Goal: Task Accomplishment & Management: Complete application form

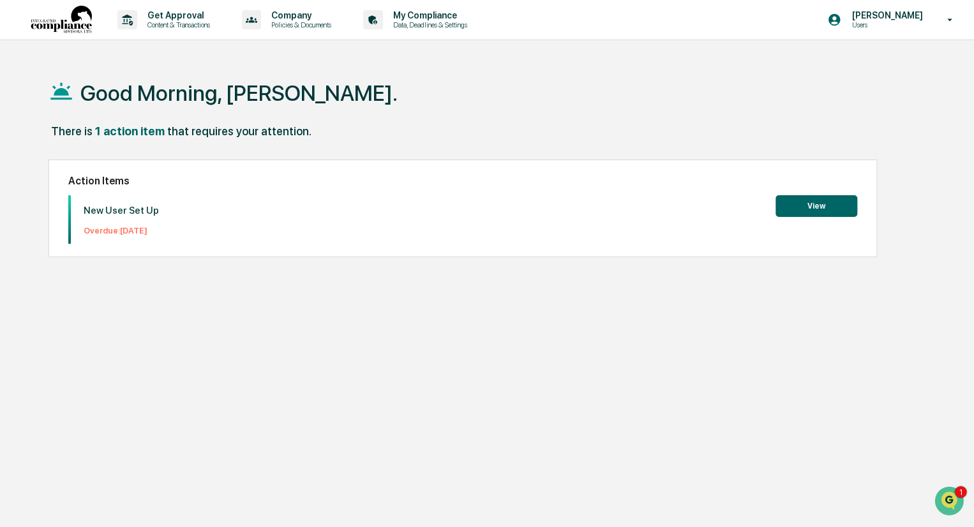
click at [830, 204] on button "View" at bounding box center [817, 206] width 82 height 22
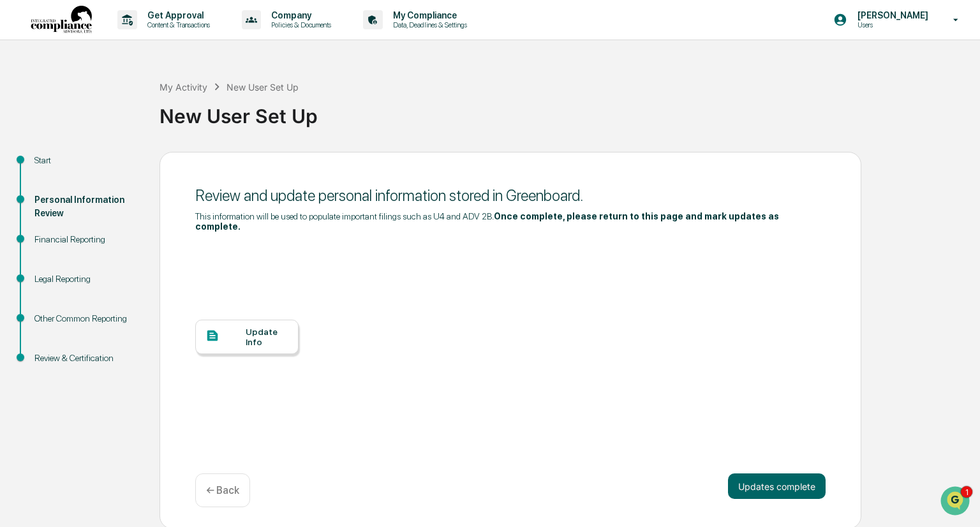
click at [240, 329] on div at bounding box center [226, 337] width 40 height 16
click at [772, 478] on button "Updates complete" at bounding box center [777, 487] width 98 height 26
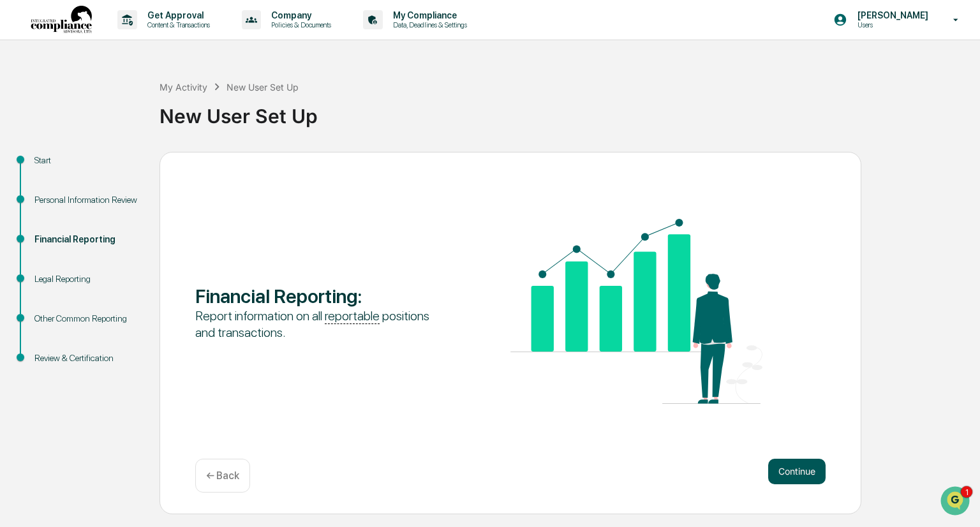
click at [797, 470] on button "Continue" at bounding box center [797, 472] width 57 height 26
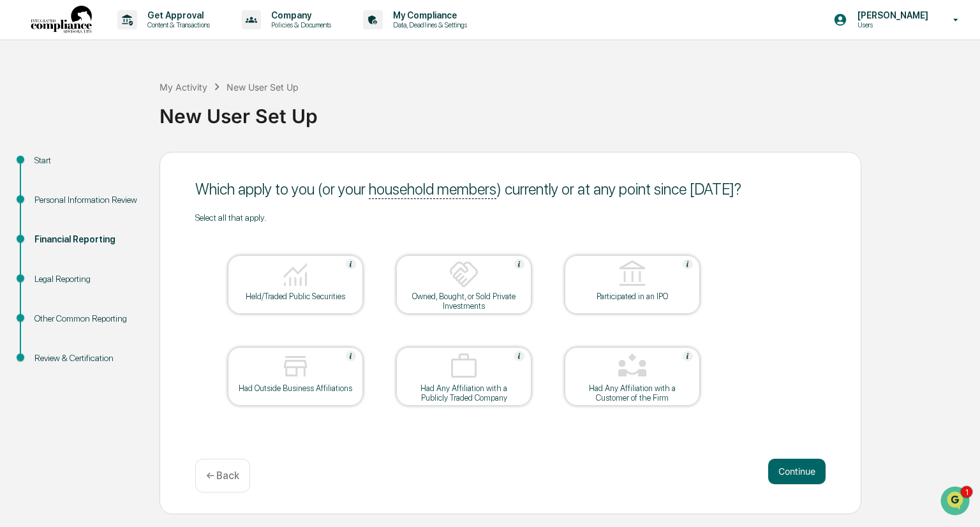
click at [299, 294] on div "Held/Traded Public Securities" at bounding box center [295, 297] width 115 height 10
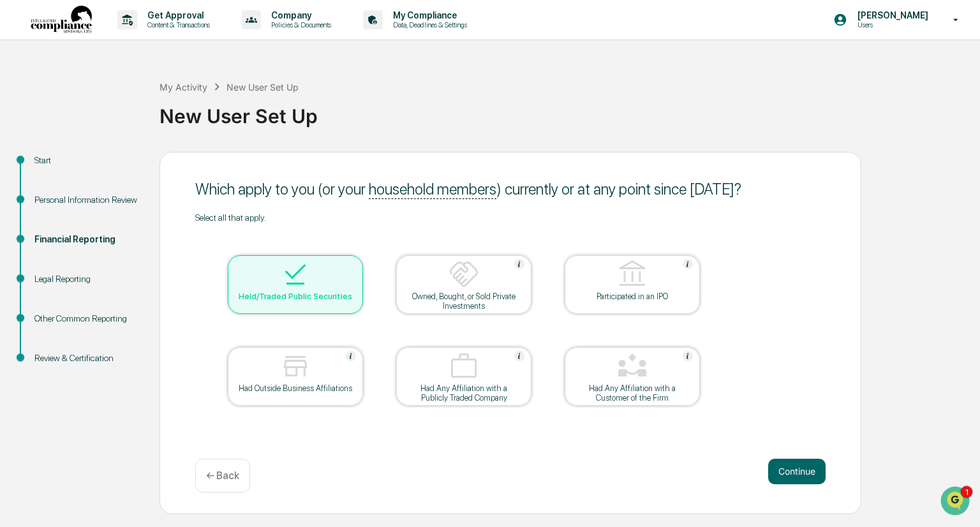
click at [304, 389] on div "Had Outside Business Affiliations" at bounding box center [295, 389] width 115 height 10
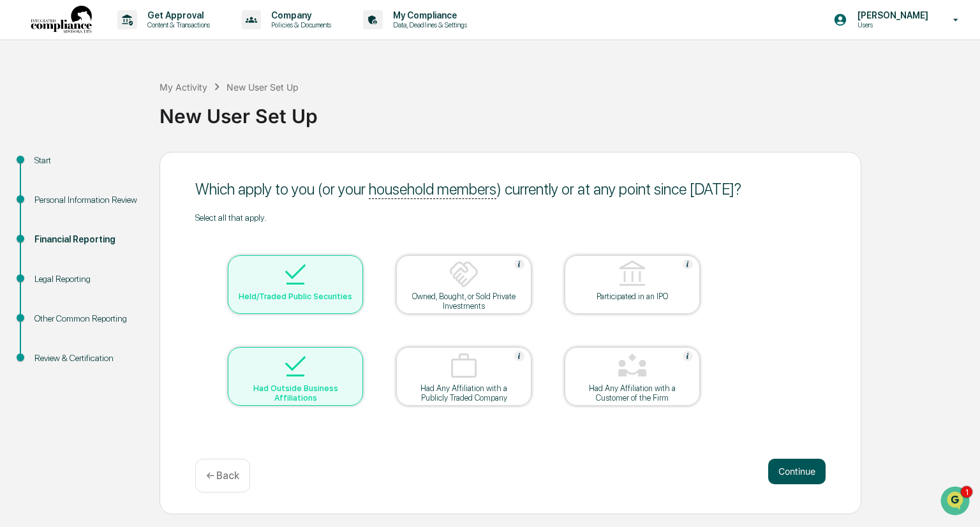
click at [804, 471] on button "Continue" at bounding box center [797, 472] width 57 height 26
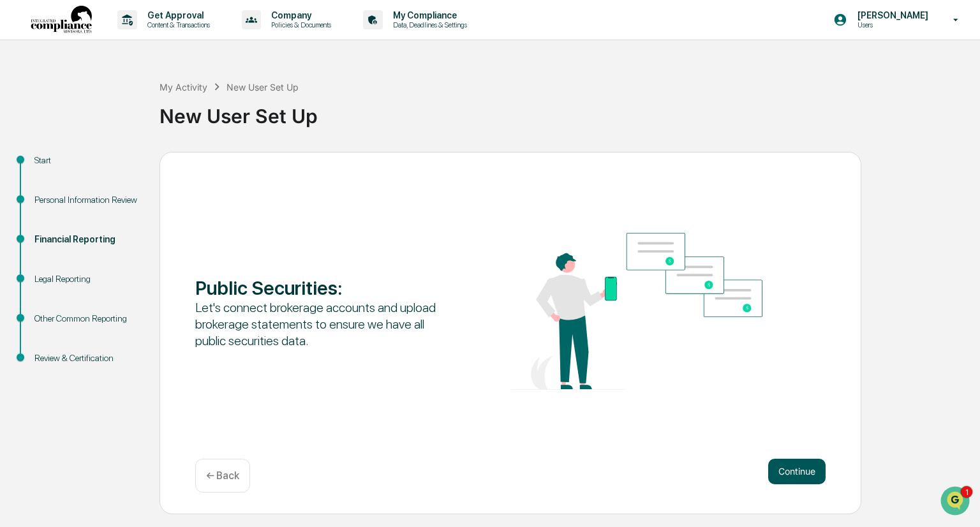
click at [800, 473] on button "Continue" at bounding box center [797, 472] width 57 height 26
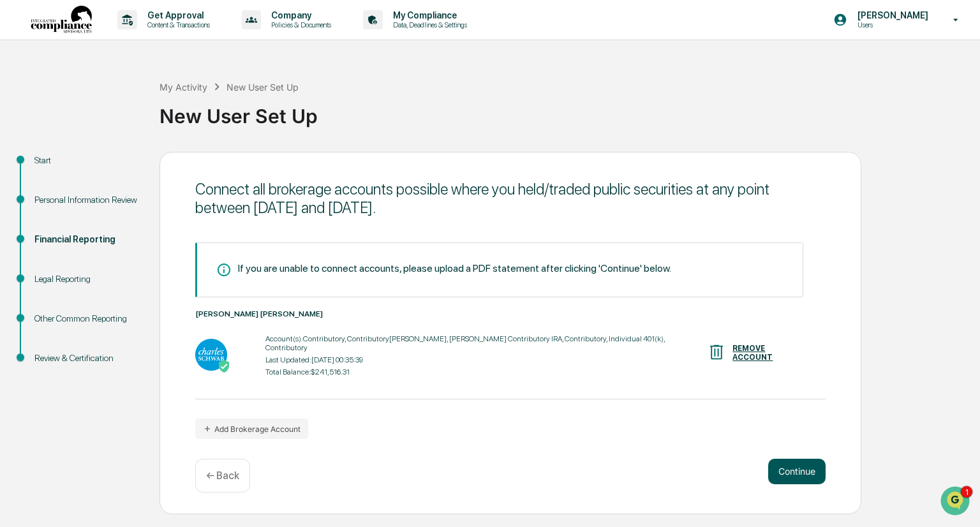
drag, startPoint x: 793, startPoint y: 469, endPoint x: 787, endPoint y: 470, distance: 6.7
click at [787, 470] on button "Continue" at bounding box center [797, 472] width 57 height 26
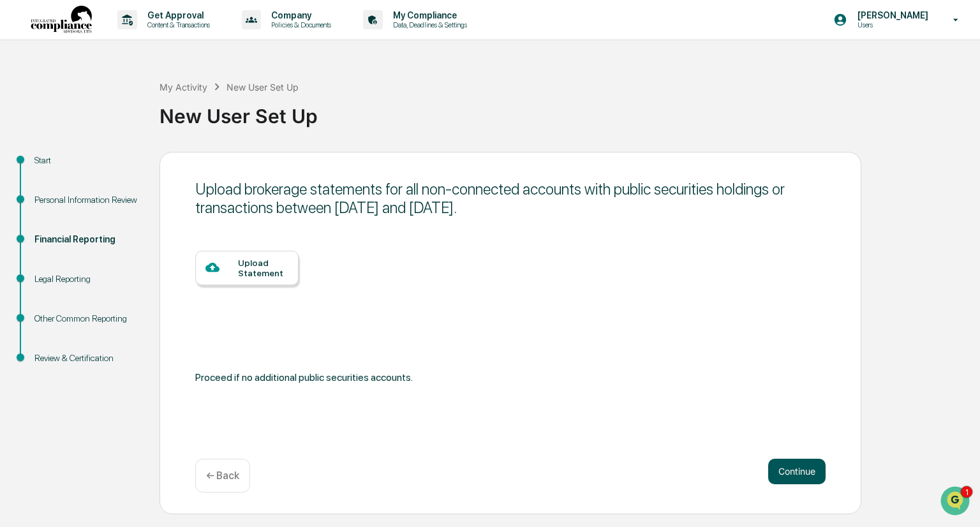
click at [803, 467] on button "Continue" at bounding box center [797, 472] width 57 height 26
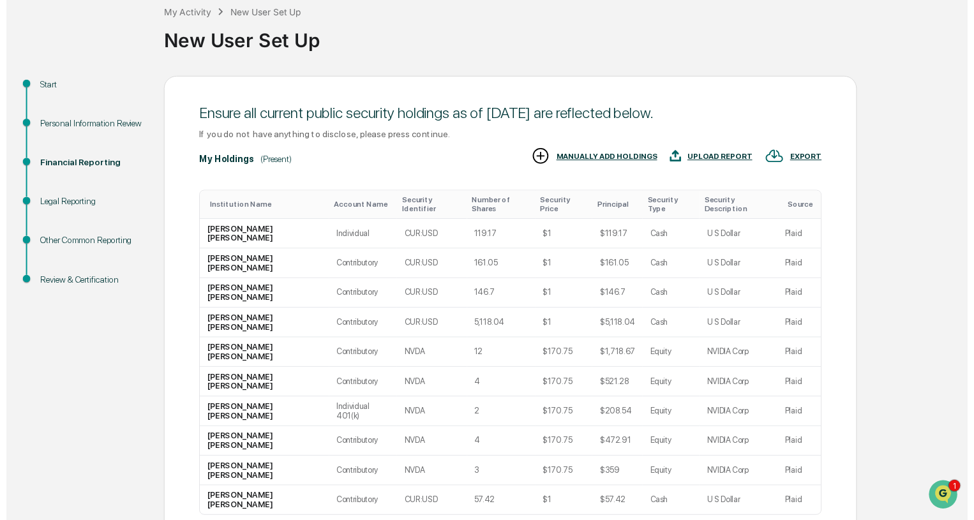
scroll to position [76, 0]
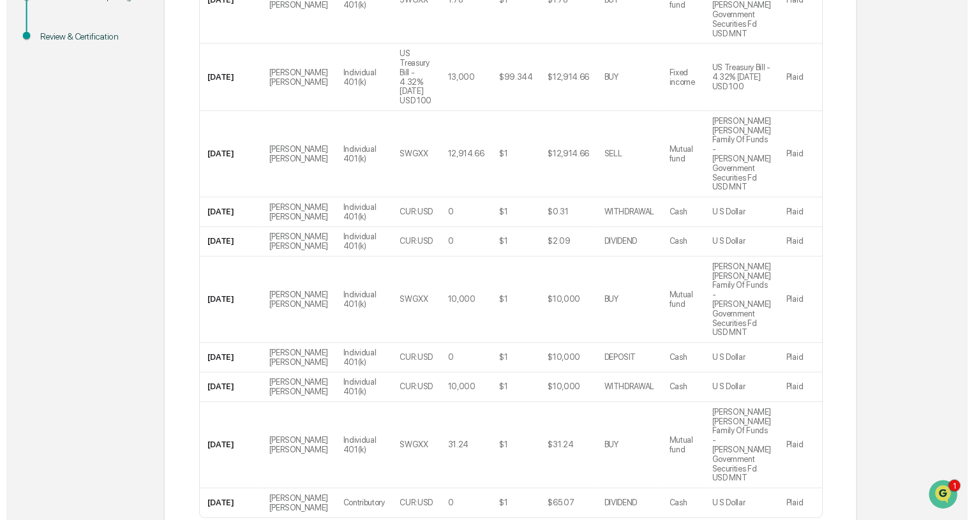
scroll to position [338, 0]
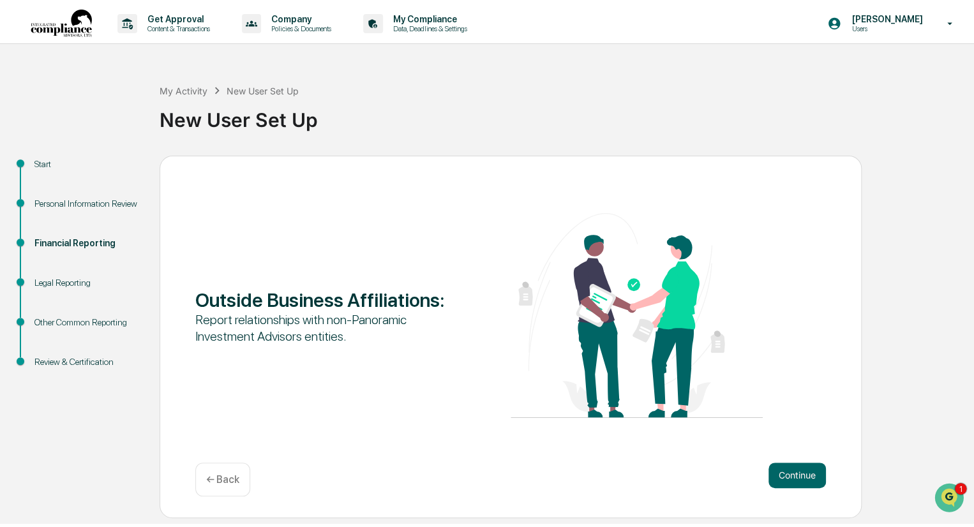
scroll to position [0, 0]
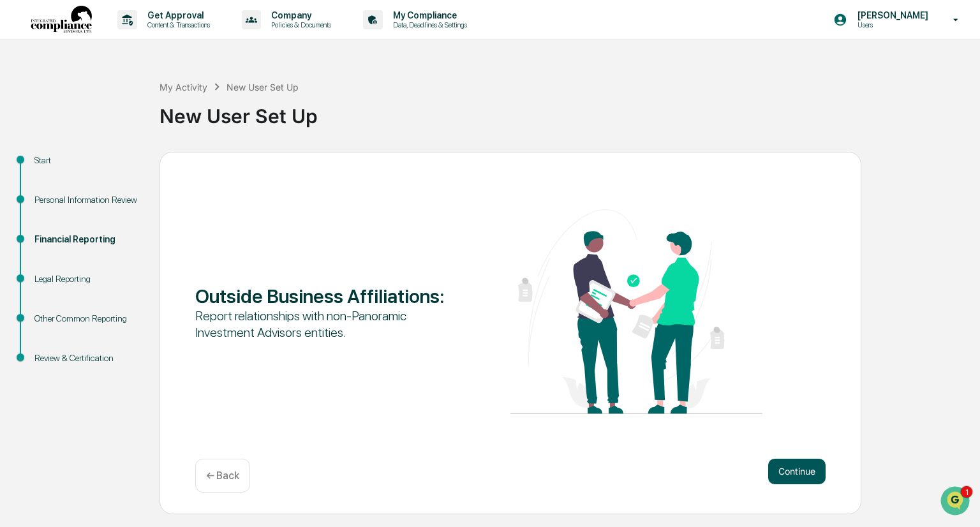
click at [797, 465] on button "Continue" at bounding box center [797, 472] width 57 height 26
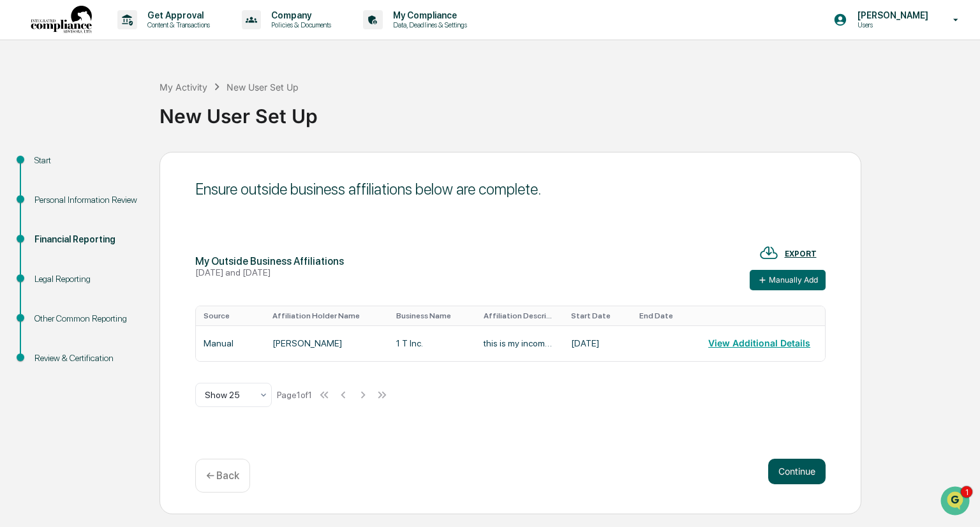
click at [807, 463] on button "Continue" at bounding box center [797, 472] width 57 height 26
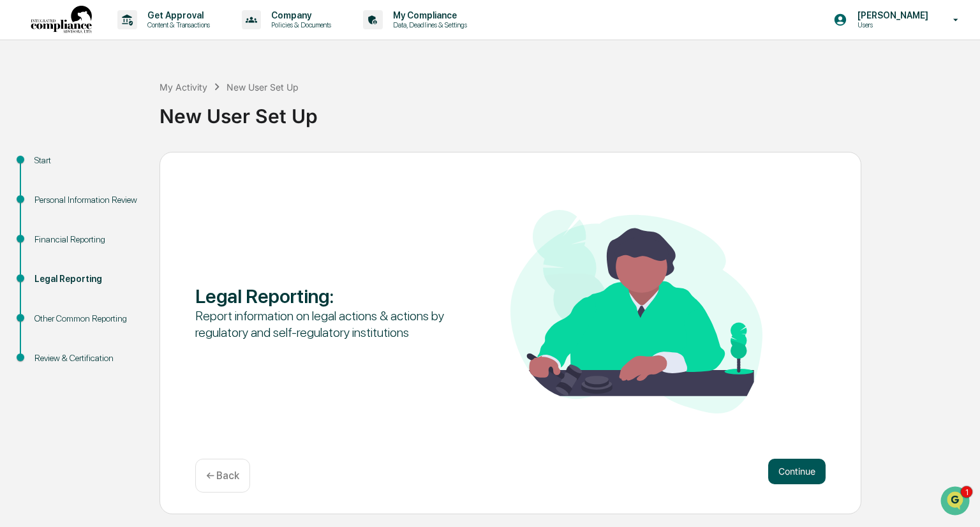
click at [792, 473] on button "Continue" at bounding box center [797, 472] width 57 height 26
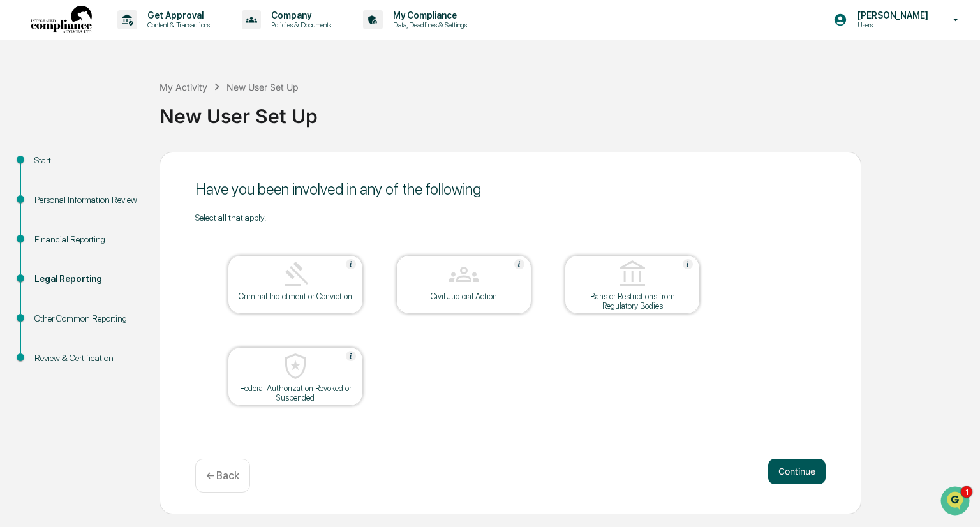
click at [792, 467] on button "Continue" at bounding box center [797, 472] width 57 height 26
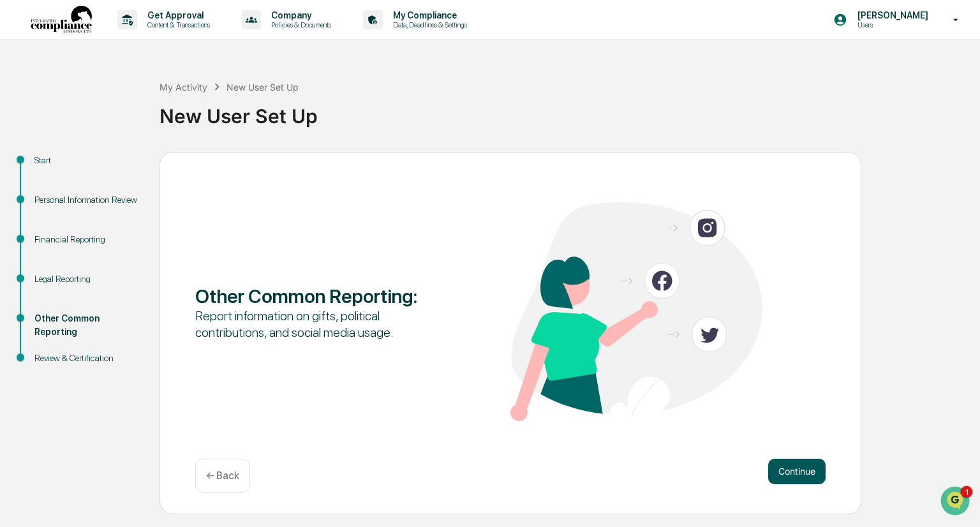
click at [792, 470] on button "Continue" at bounding box center [797, 472] width 57 height 26
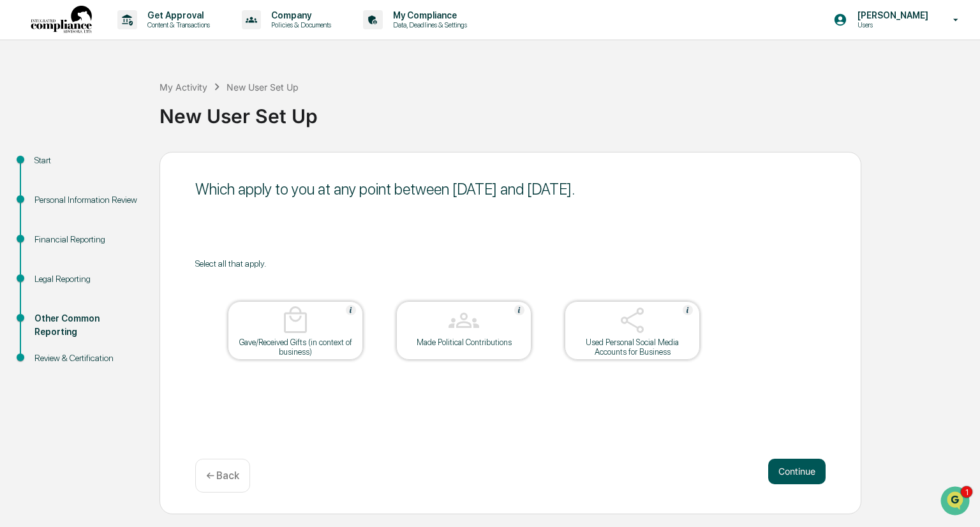
click at [807, 470] on button "Continue" at bounding box center [797, 472] width 57 height 26
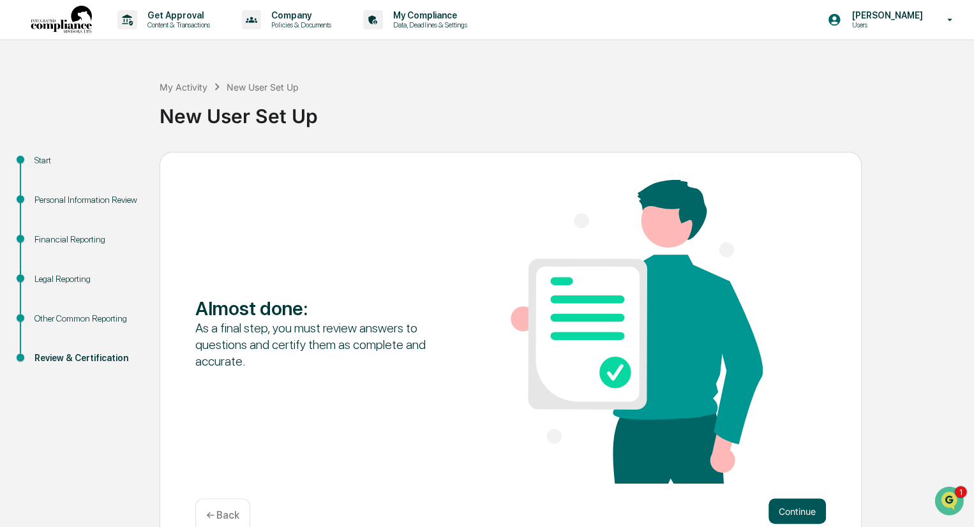
click at [788, 504] on button "Continue" at bounding box center [797, 512] width 57 height 26
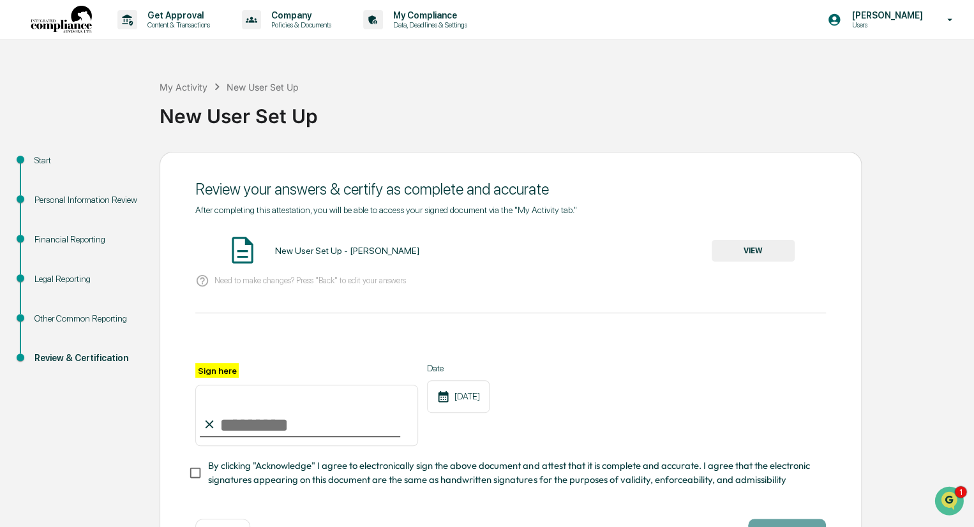
click at [291, 417] on input "Sign here" at bounding box center [306, 415] width 223 height 61
type input "**********"
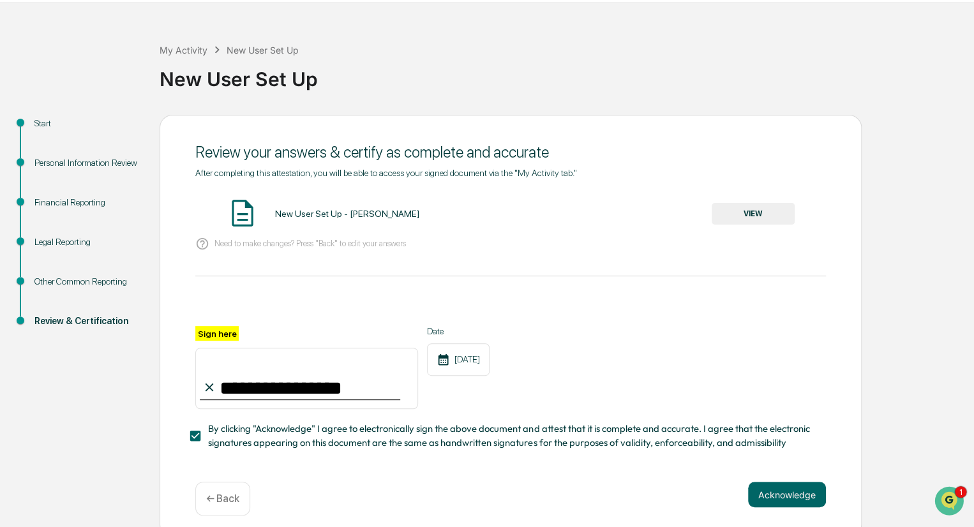
scroll to position [52, 0]
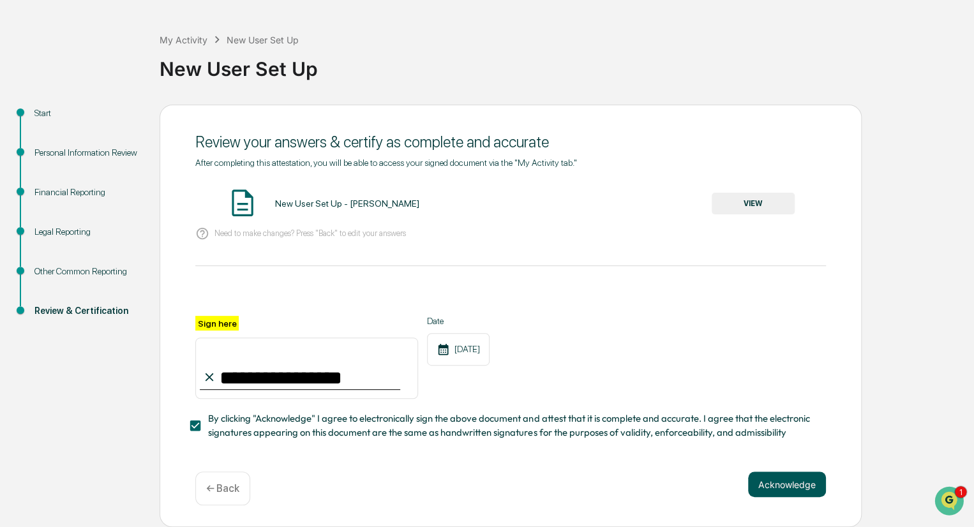
click at [772, 478] on button "Acknowledge" at bounding box center [787, 485] width 78 height 26
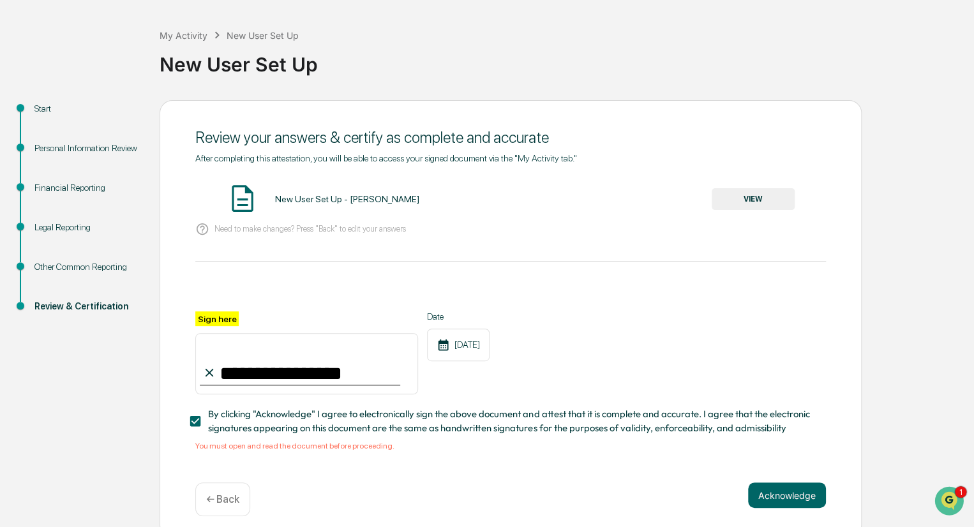
click at [758, 199] on button "VIEW" at bounding box center [753, 199] width 83 height 22
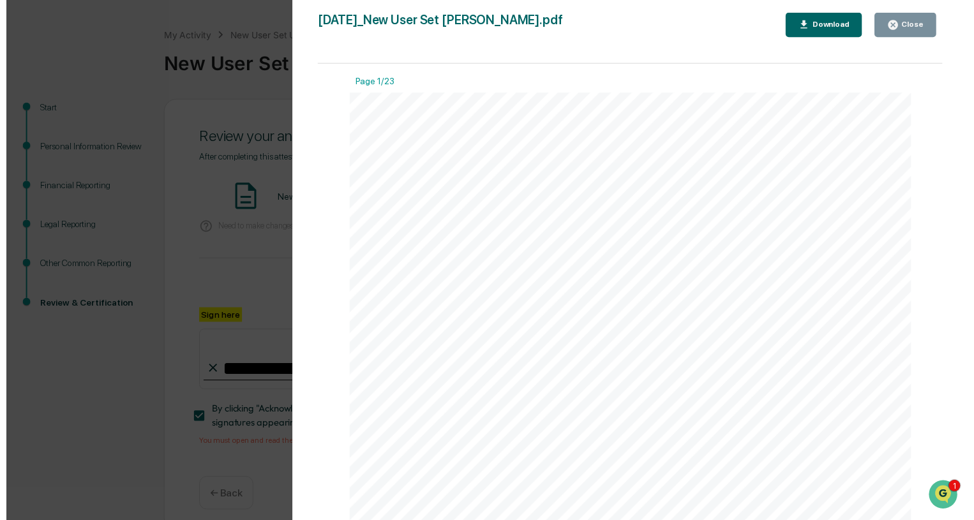
scroll to position [67, 0]
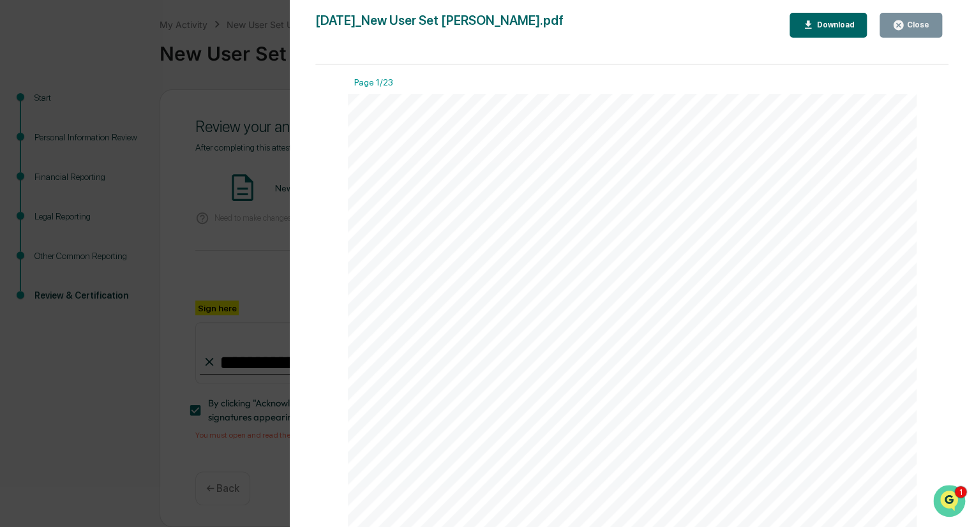
click at [949, 502] on icon "Open customer support" at bounding box center [949, 517] width 32 height 32
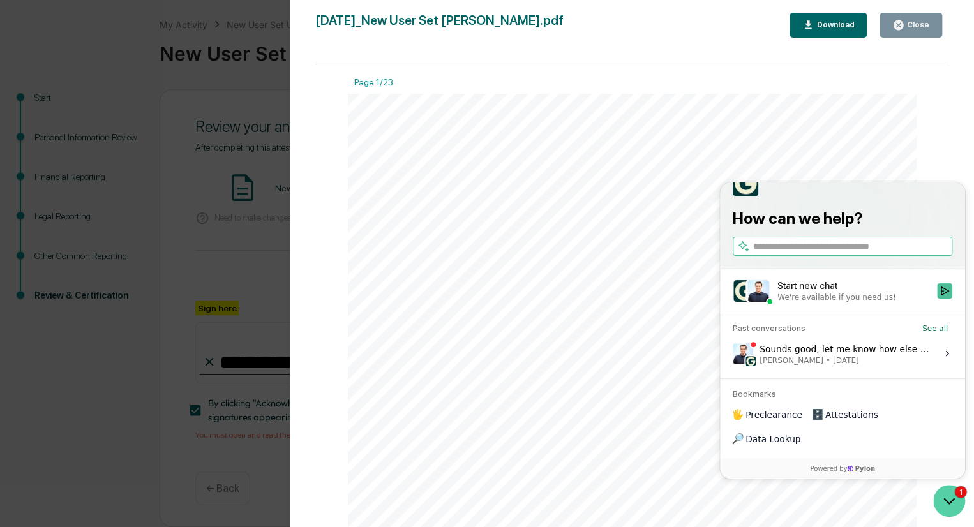
click at [948, 501] on icon "Open customer support" at bounding box center [949, 501] width 32 height 32
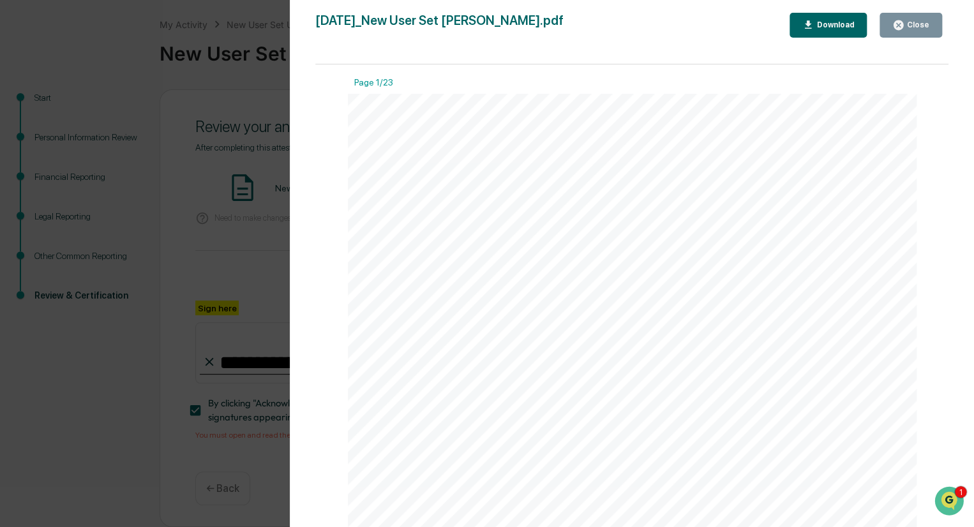
click at [826, 23] on div "Download" at bounding box center [834, 24] width 40 height 9
click at [906, 19] on button "Close" at bounding box center [911, 25] width 63 height 25
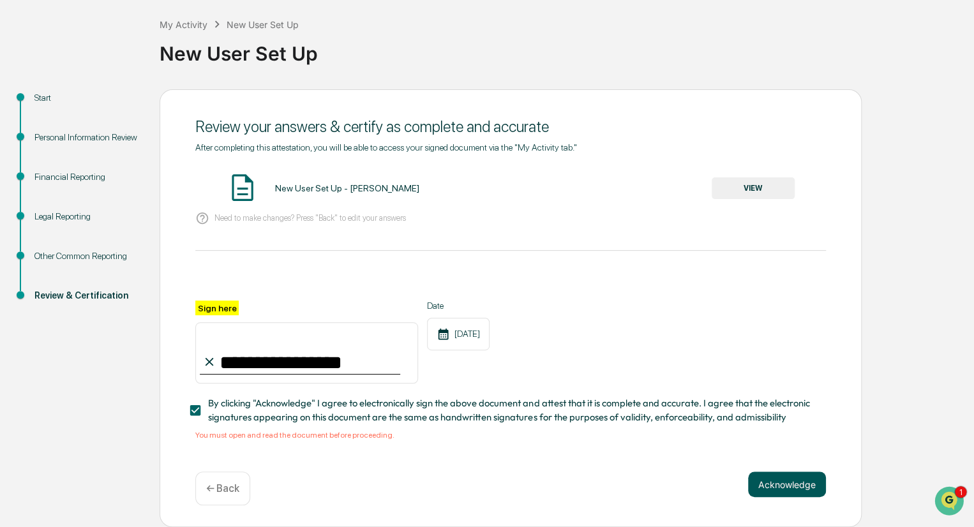
click at [777, 483] on button "Acknowledge" at bounding box center [787, 485] width 78 height 26
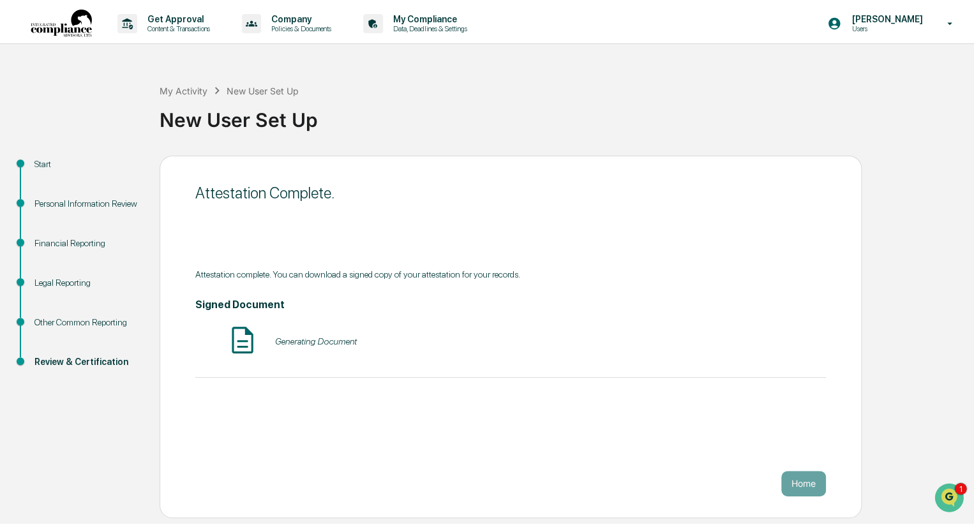
scroll to position [0, 0]
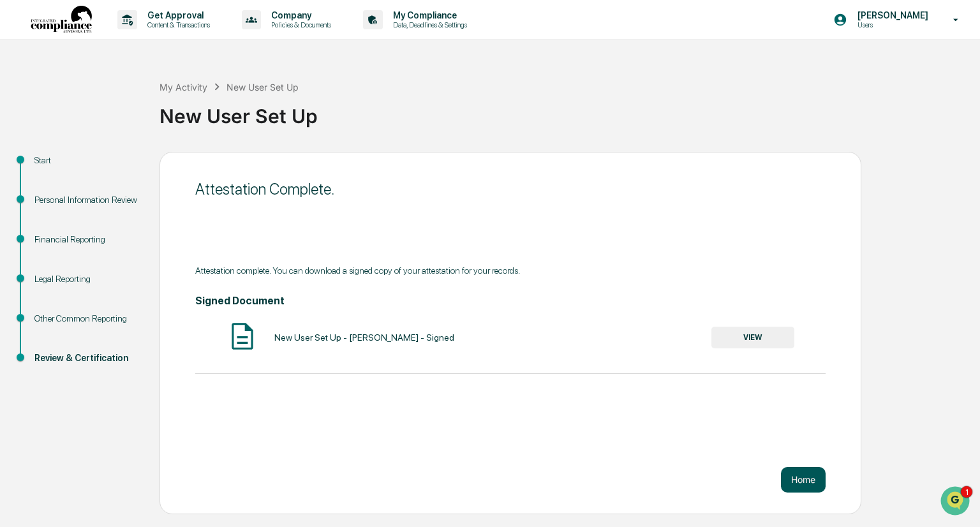
click at [797, 479] on button "Home" at bounding box center [803, 480] width 45 height 26
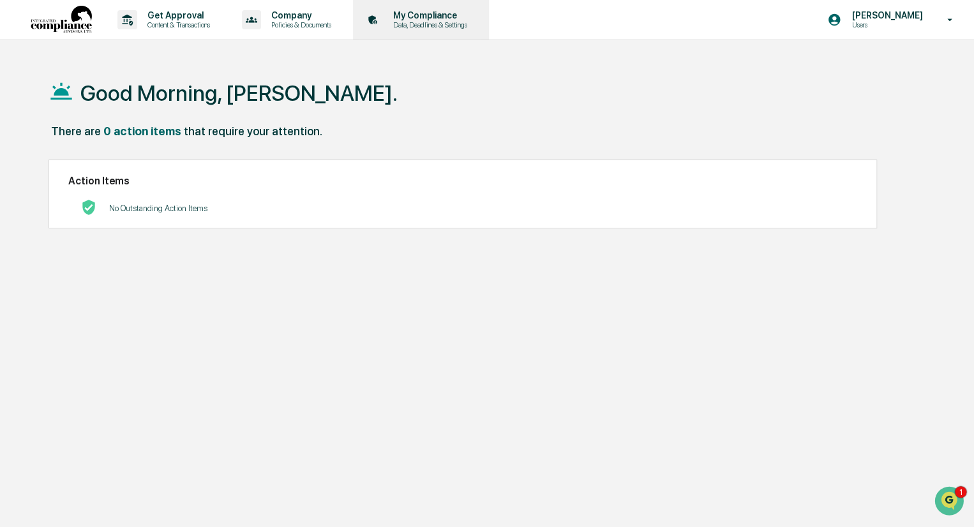
click at [450, 19] on p "My Compliance" at bounding box center [428, 15] width 91 height 10
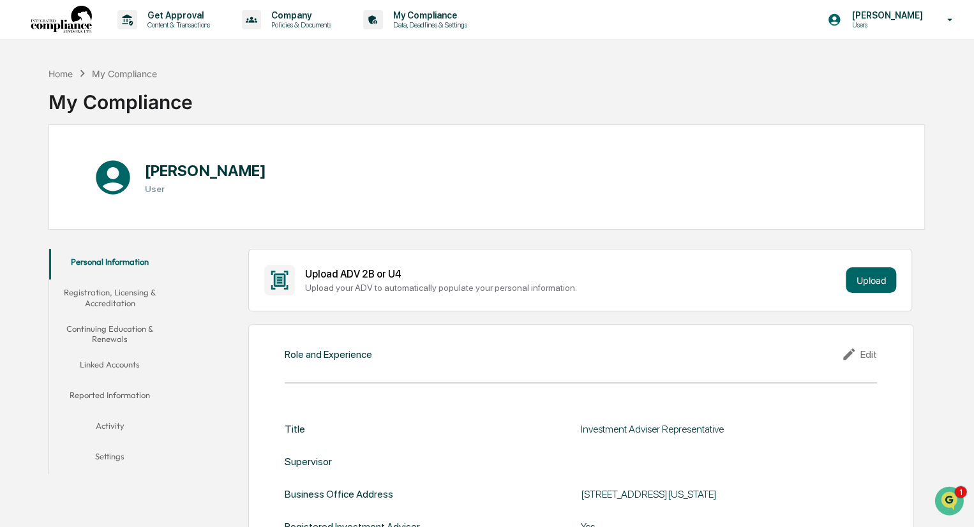
click at [82, 24] on img at bounding box center [61, 20] width 61 height 29
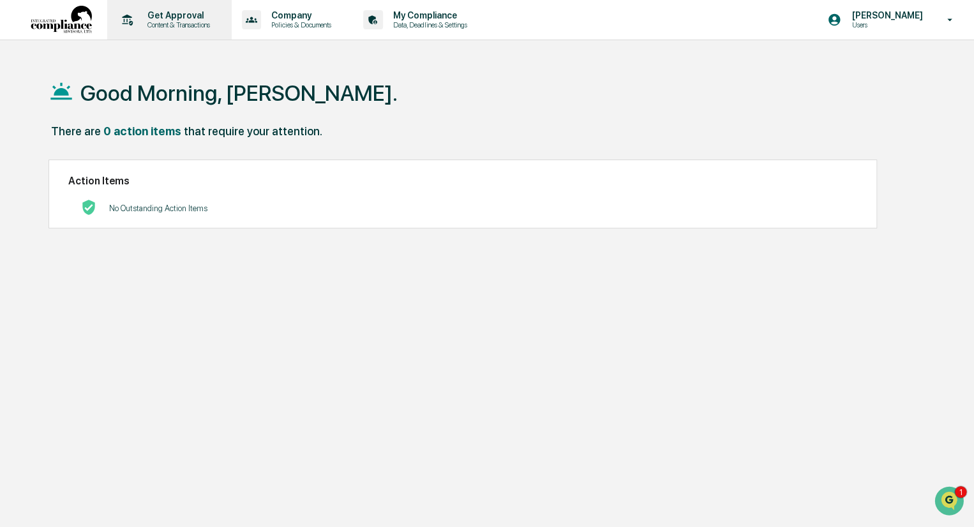
click at [158, 21] on p "Content & Transactions" at bounding box center [176, 24] width 79 height 9
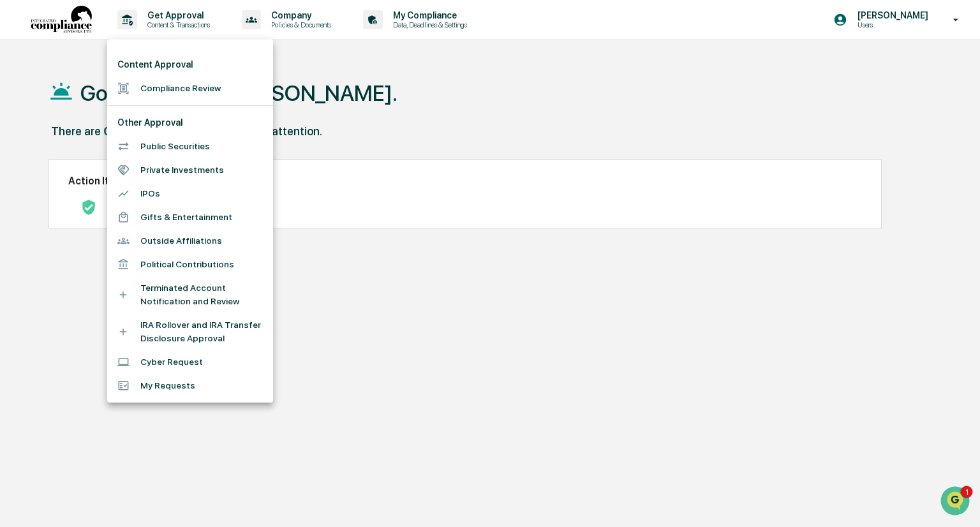
click at [297, 16] on div at bounding box center [490, 263] width 980 height 527
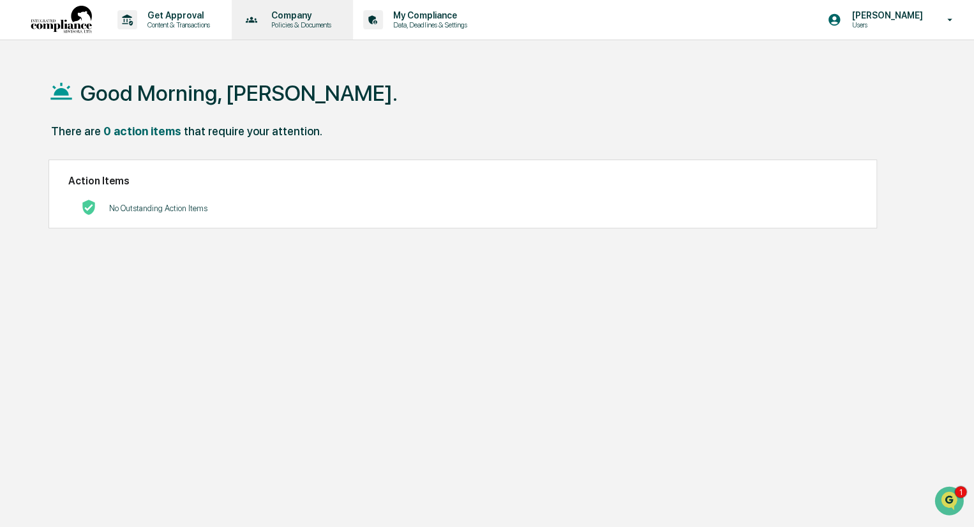
click at [304, 20] on p "Company" at bounding box center [299, 15] width 77 height 10
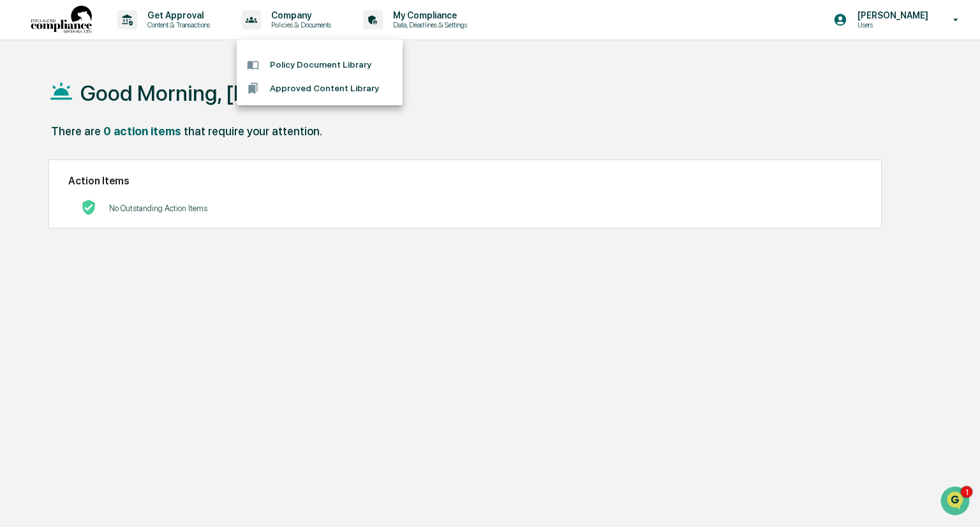
click at [417, 18] on div at bounding box center [490, 263] width 980 height 527
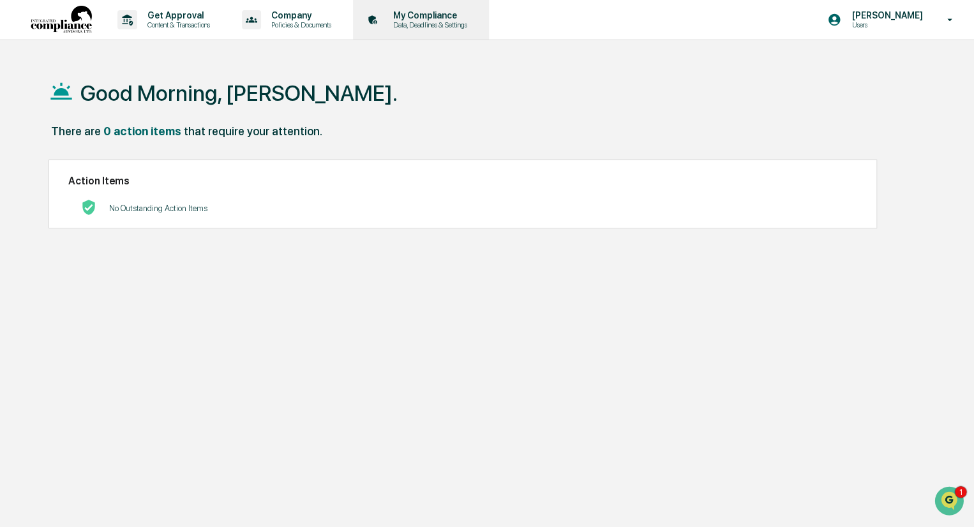
click at [435, 20] on p "My Compliance" at bounding box center [428, 15] width 91 height 10
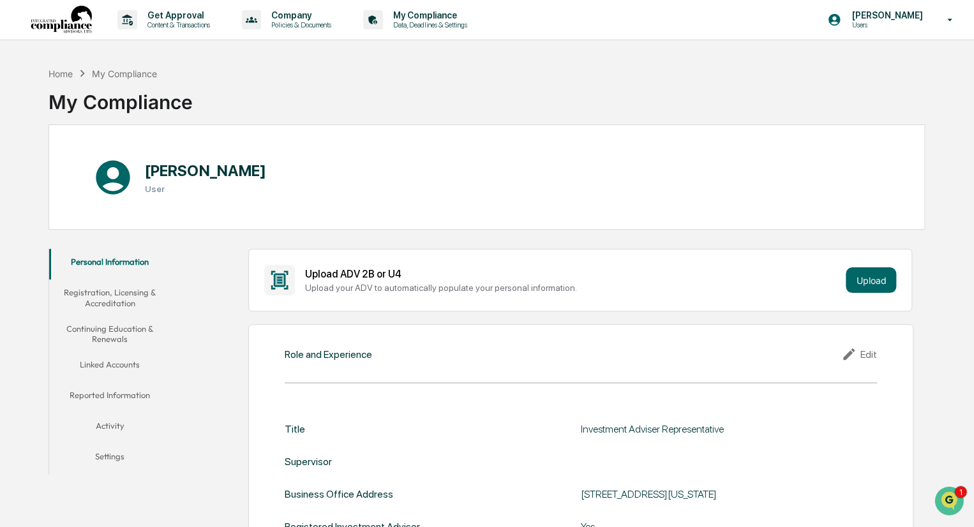
click at [108, 333] on button "Continuing Education & Renewals" at bounding box center [110, 334] width 122 height 36
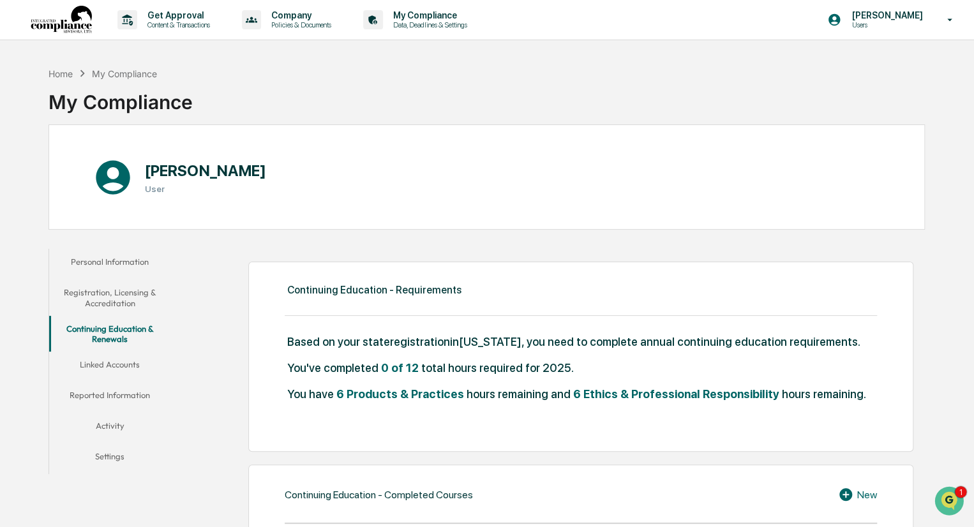
click at [663, 392] on span "6 Ethics & Professional Responsibility" at bounding box center [676, 393] width 206 height 13
click at [573, 393] on span "6 Ethics & Professional Responsibility" at bounding box center [676, 393] width 206 height 13
click at [368, 386] on div "You've completed 0 of 12 total hours required for 2025." at bounding box center [581, 374] width 592 height 26
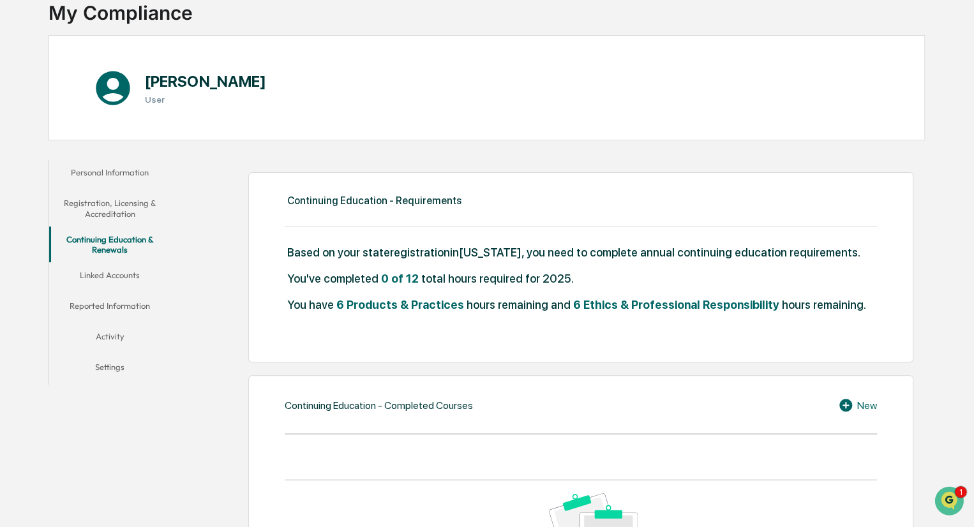
scroll to position [91, 0]
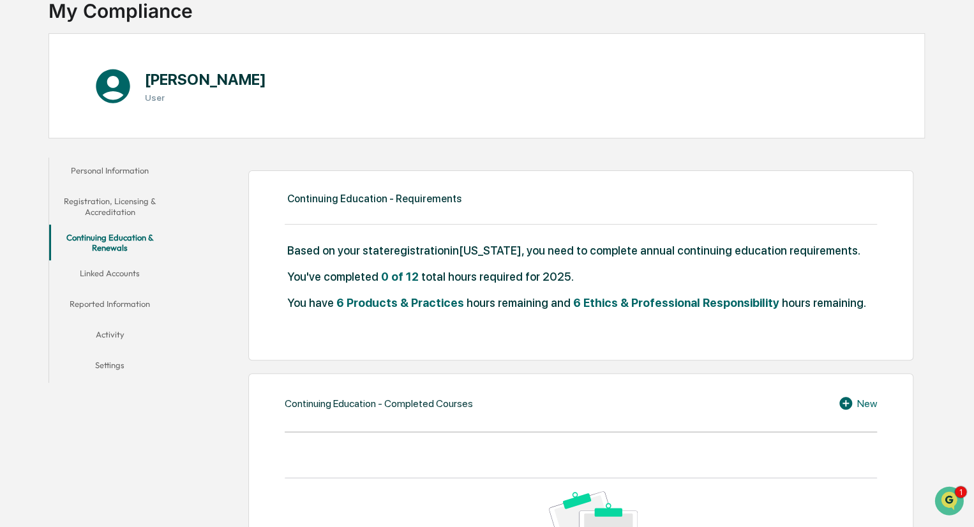
click at [845, 400] on icon at bounding box center [847, 403] width 19 height 15
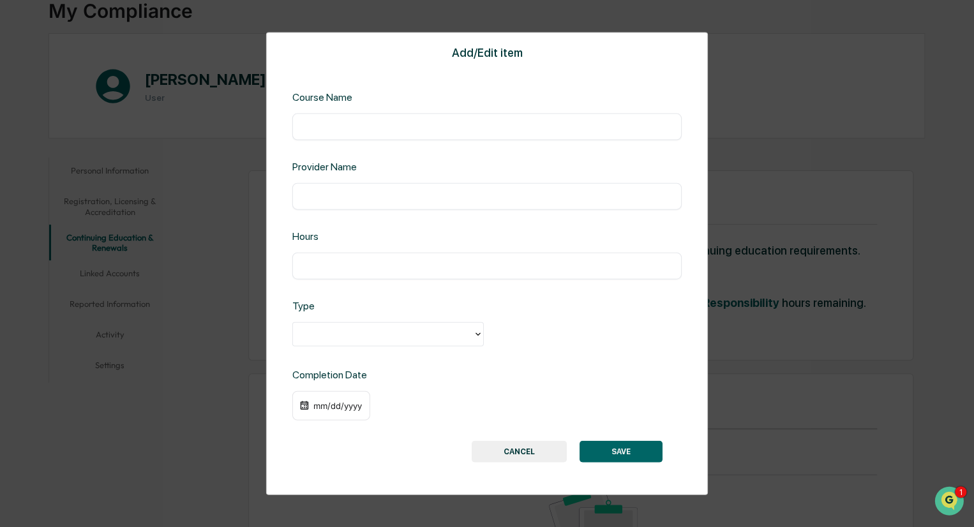
click at [546, 446] on button "CANCEL" at bounding box center [519, 451] width 95 height 22
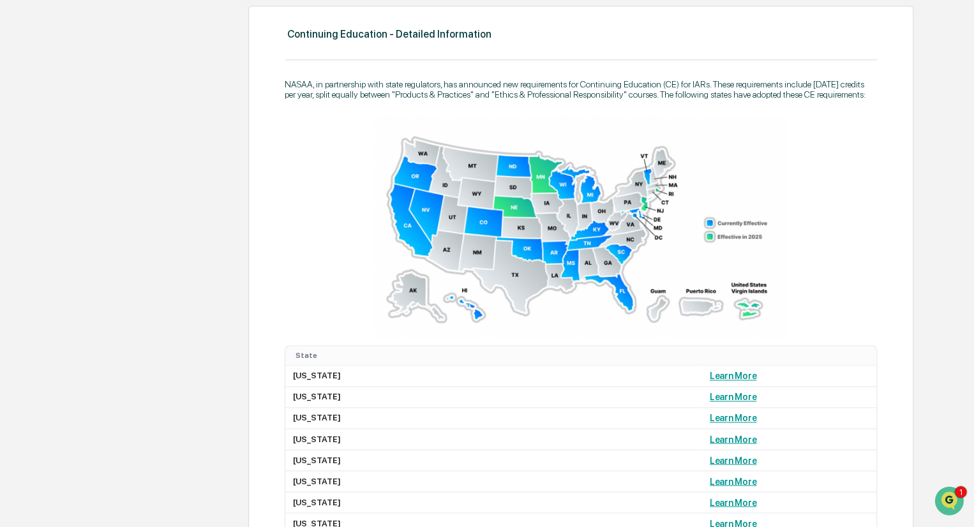
scroll to position [797, 0]
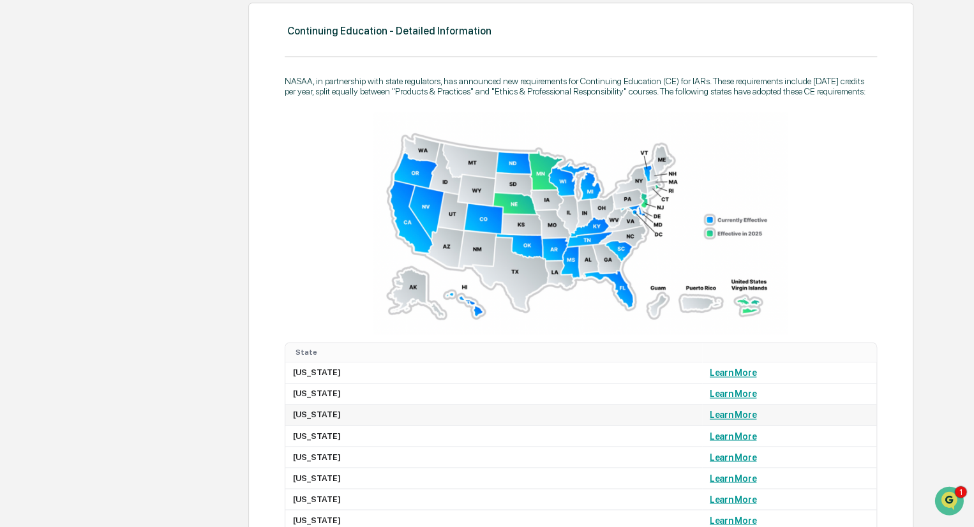
click at [710, 414] on link "Learn More" at bounding box center [733, 415] width 47 height 10
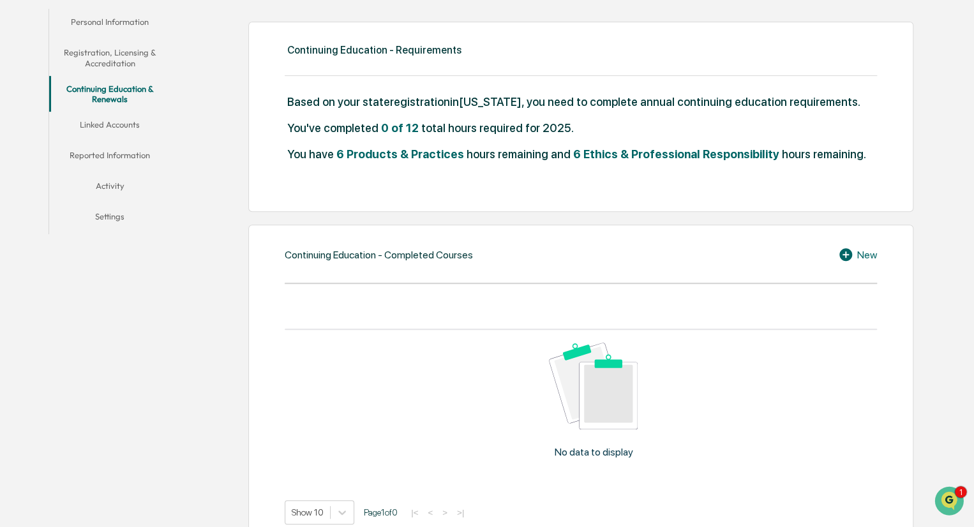
scroll to position [242, 0]
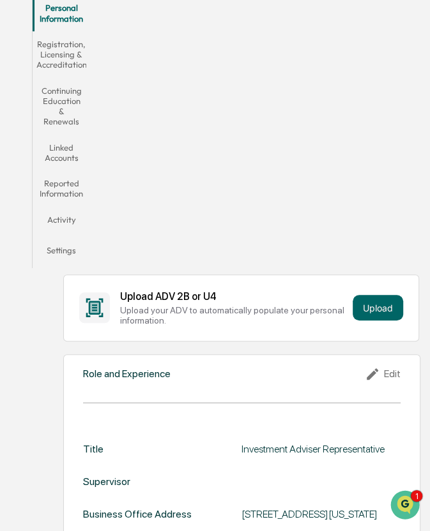
scroll to position [234, 0]
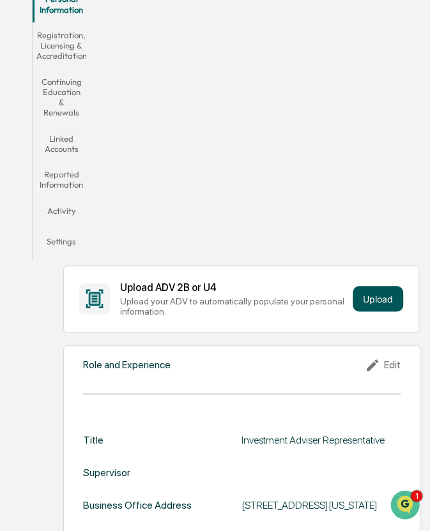
click at [380, 299] on button "Upload" at bounding box center [377, 299] width 50 height 26
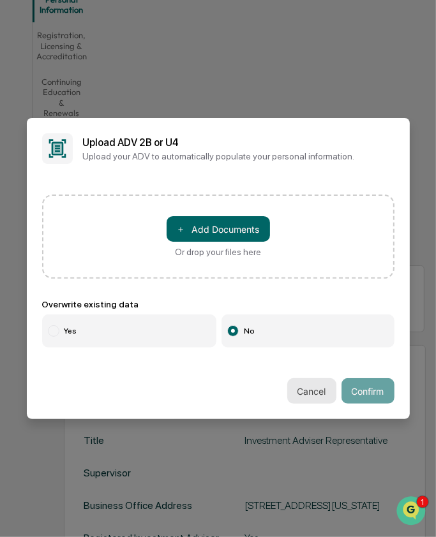
click at [311, 389] on button "Cancel" at bounding box center [311, 392] width 49 height 26
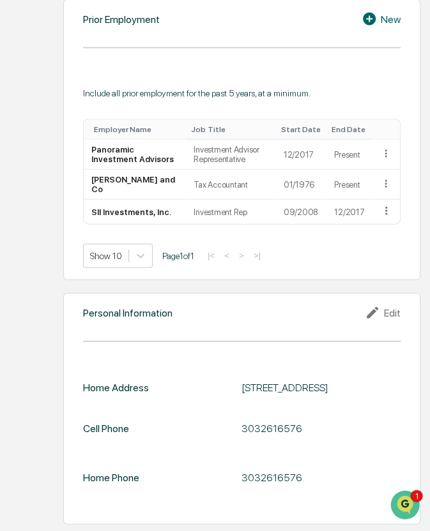
scroll to position [1190, 0]
click at [405, 505] on icon "Open customer support" at bounding box center [405, 521] width 32 height 32
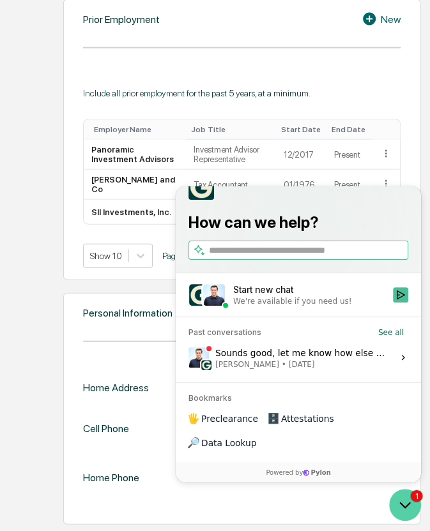
click at [405, 505] on icon "Open customer support" at bounding box center [405, 505] width 32 height 32
